Goal: Task Accomplishment & Management: Complete application form

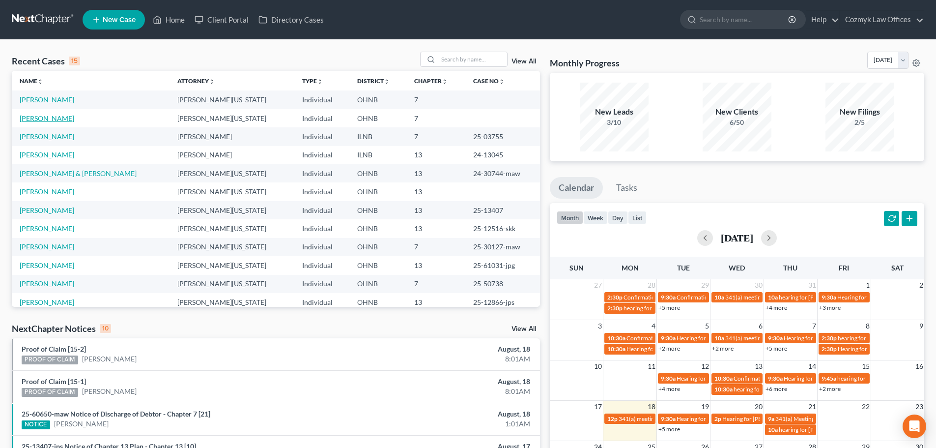
click at [31, 115] on link "[PERSON_NAME]" at bounding box center [47, 118] width 55 height 8
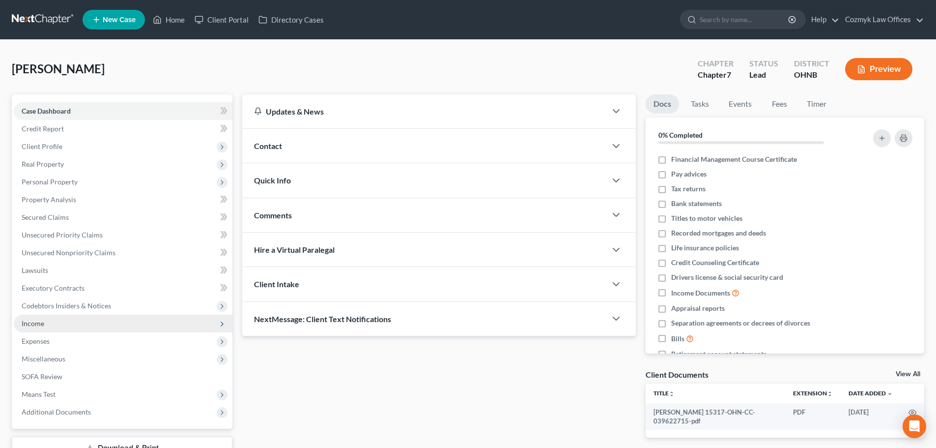
click at [82, 328] on span "Income" at bounding box center [123, 323] width 219 height 18
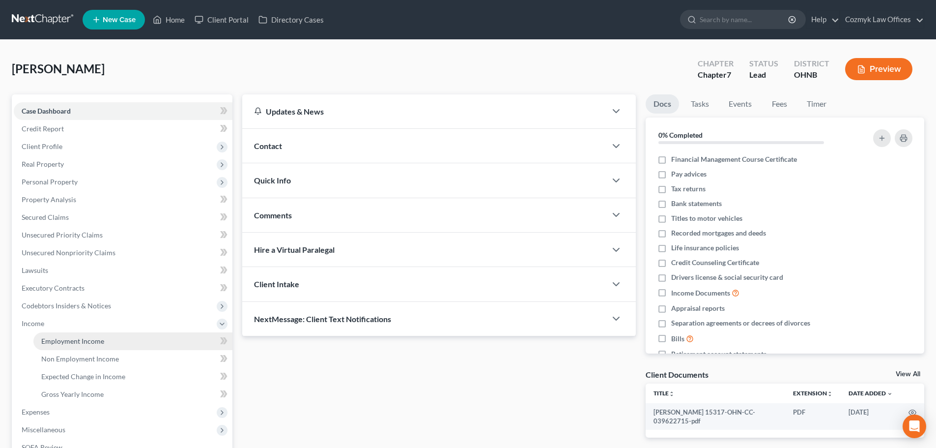
click at [82, 337] on span "Employment Income" at bounding box center [72, 341] width 63 height 8
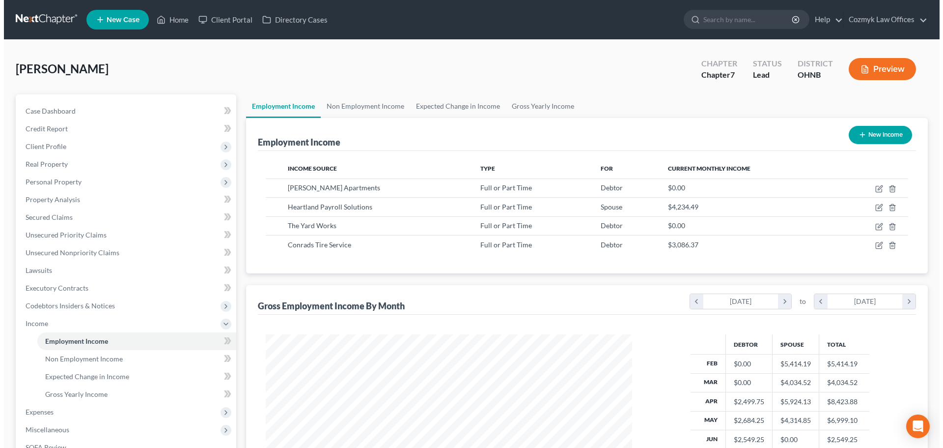
scroll to position [183, 386]
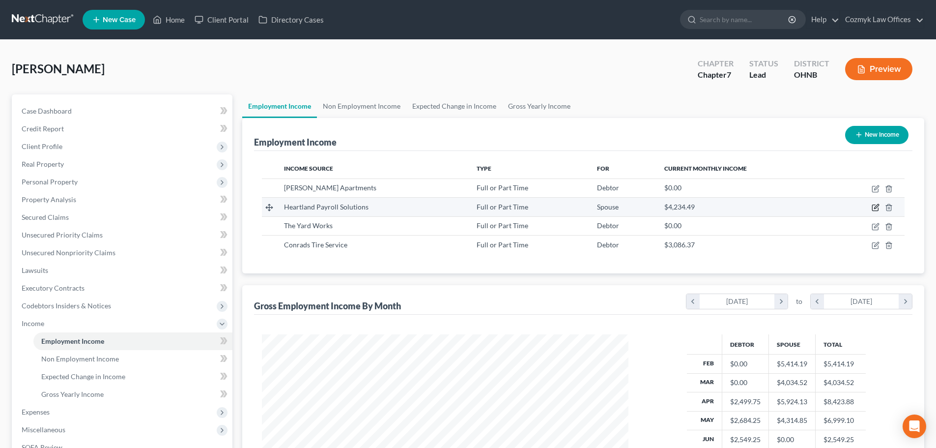
click at [875, 209] on icon "button" at bounding box center [876, 206] width 4 height 4
select select "0"
select select "36"
select select "2"
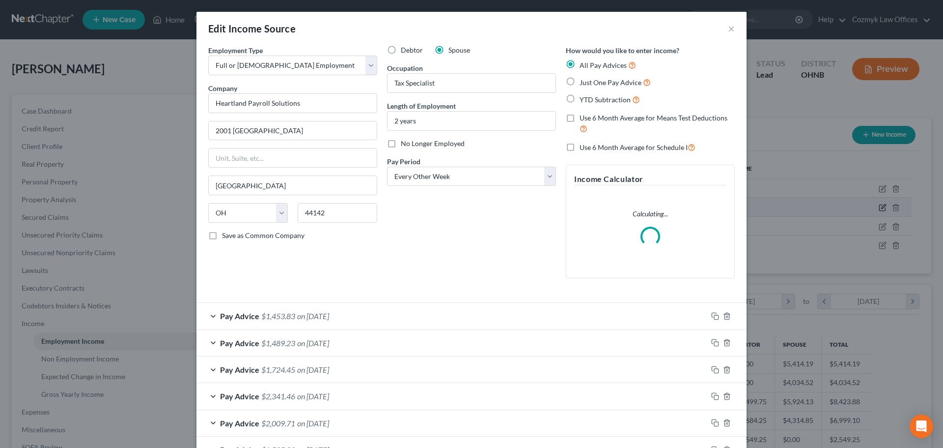
scroll to position [185, 390]
click at [712, 314] on icon "button" at bounding box center [714, 314] width 4 height 4
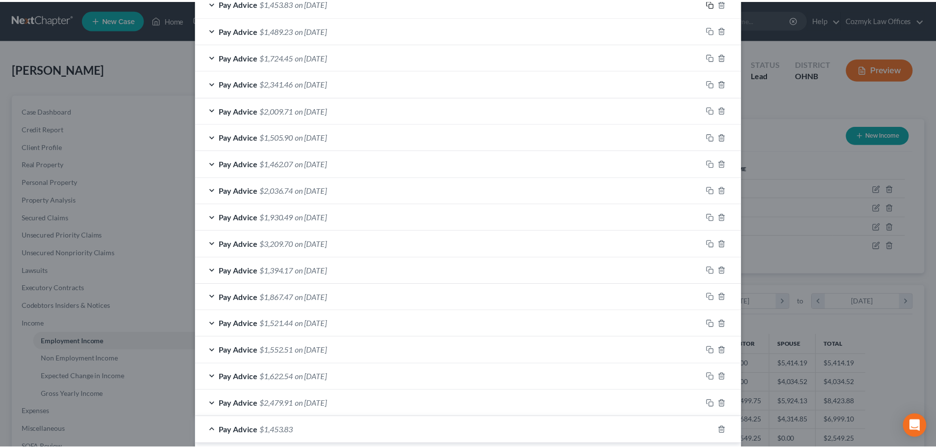
scroll to position [690, 0]
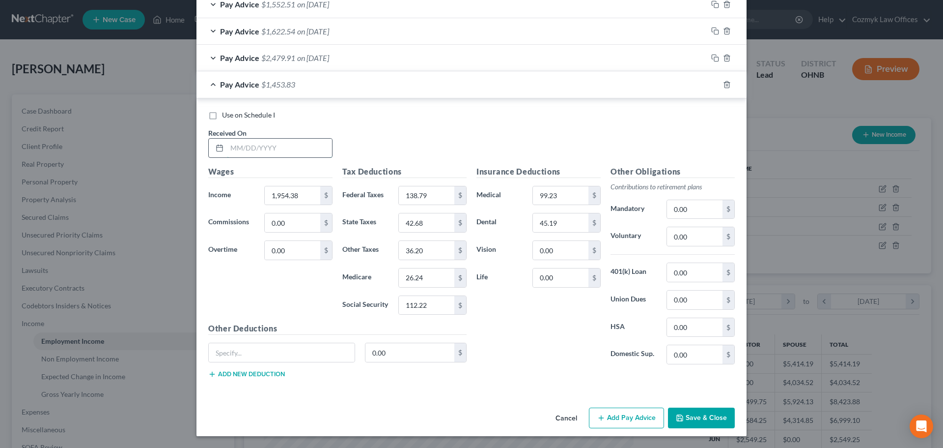
click at [283, 148] on input "text" at bounding box center [279, 148] width 105 height 19
type input "[DATE]"
type input "3,294.77"
type input "370.54"
type input "82.76"
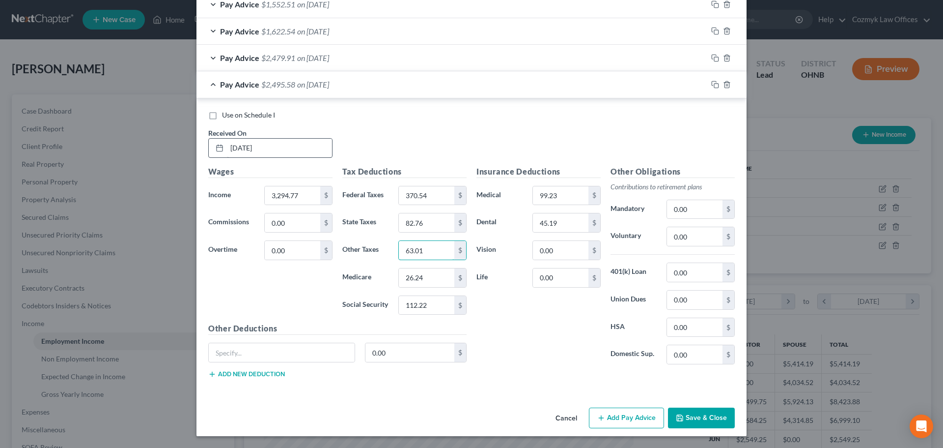
type input "63.01"
type input "4.68"
type input "195.32"
click at [406, 279] on input "4.68" at bounding box center [427, 277] width 56 height 19
type input "45.68"
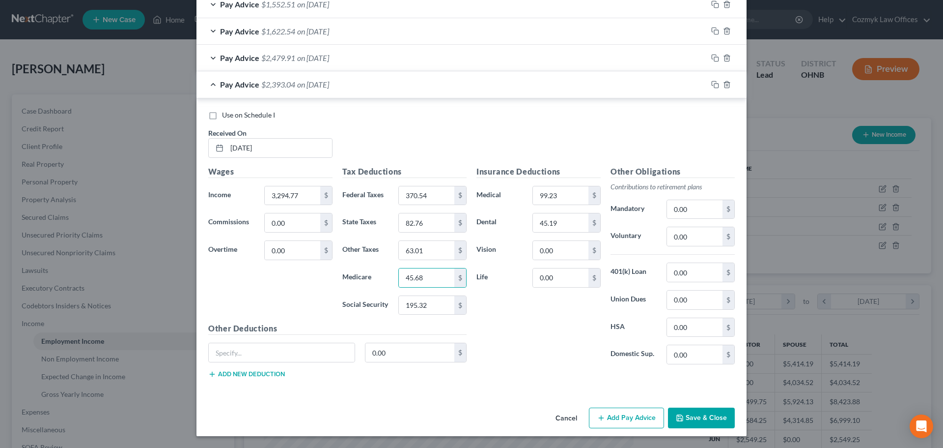
drag, startPoint x: 705, startPoint y: 416, endPoint x: 697, endPoint y: 414, distance: 8.1
click at [704, 416] on button "Save & Close" at bounding box center [701, 417] width 67 height 21
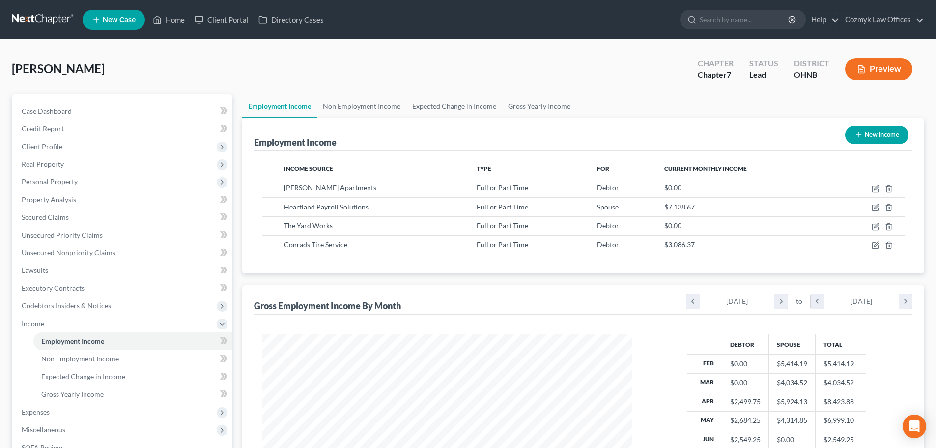
scroll to position [491135, 490932]
